Goal: Information Seeking & Learning: Learn about a topic

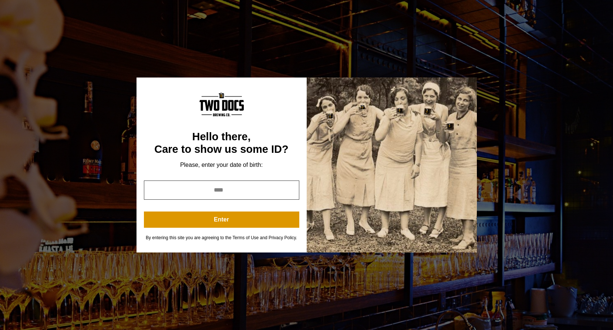
click at [242, 187] on input "year" at bounding box center [221, 190] width 155 height 19
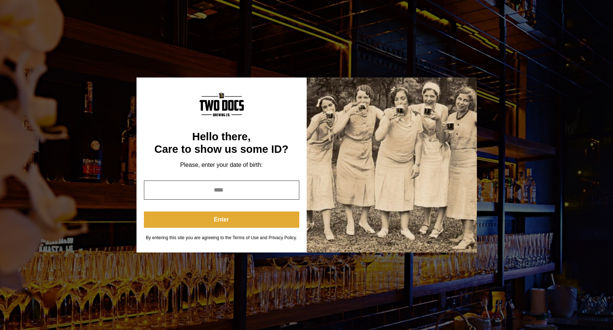
type input "****"
click at [224, 220] on button "Enter" at bounding box center [221, 220] width 155 height 16
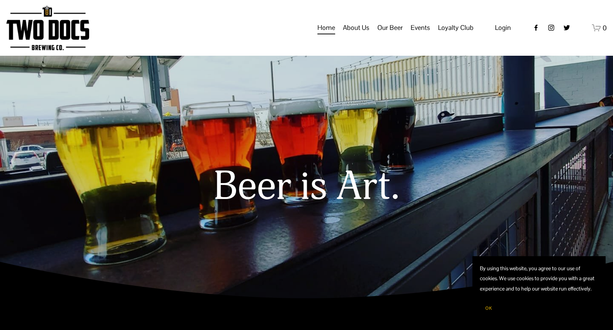
click at [419, 34] on span "Events" at bounding box center [419, 27] width 19 height 13
click at [0, 0] on span "Calendar" at bounding box center [0, 0] width 0 height 0
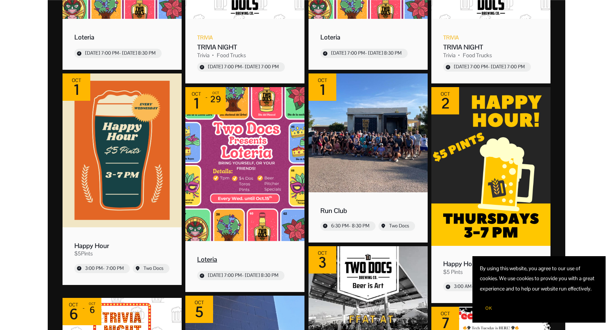
scroll to position [185, 0]
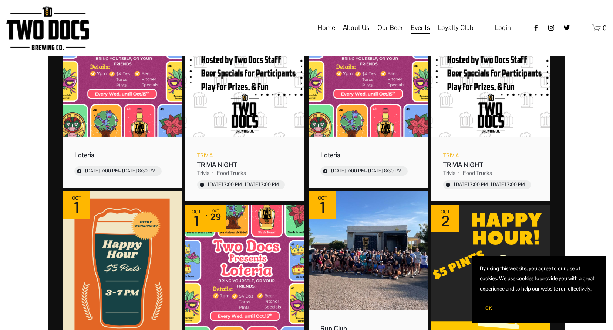
click at [0, 0] on span "Vendors & Musicians" at bounding box center [0, 0] width 0 height 0
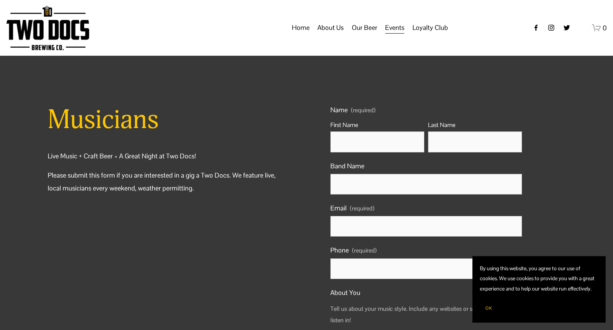
click at [0, 0] on span "Calendar" at bounding box center [0, 0] width 0 height 0
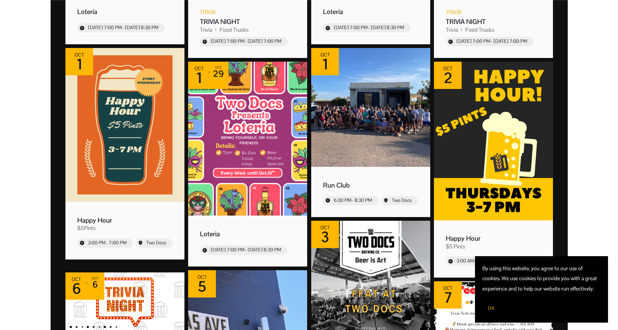
scroll to position [333, 0]
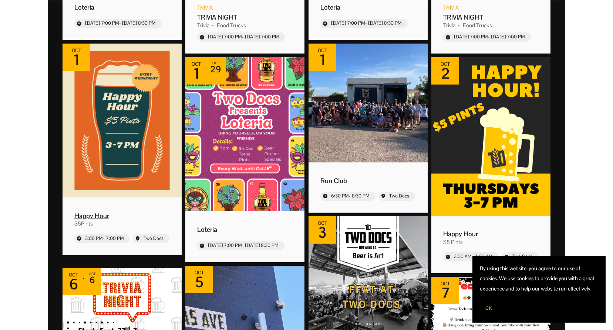
click at [118, 154] on img "Event: Happy Hour" at bounding box center [121, 121] width 119 height 154
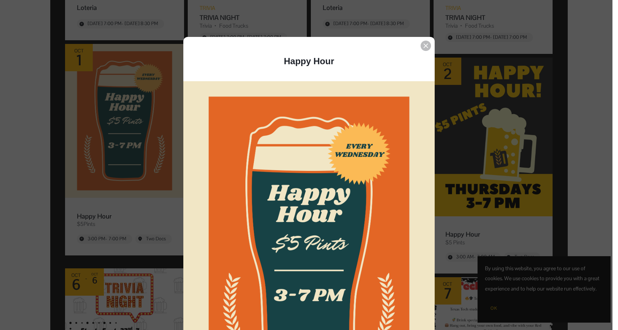
click at [423, 44] on div "Event details popup" at bounding box center [426, 46] width 10 height 10
